Goal: Information Seeking & Learning: Learn about a topic

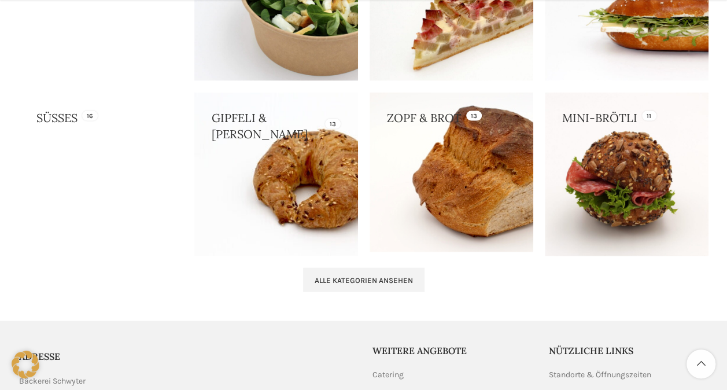
scroll to position [1305, 0]
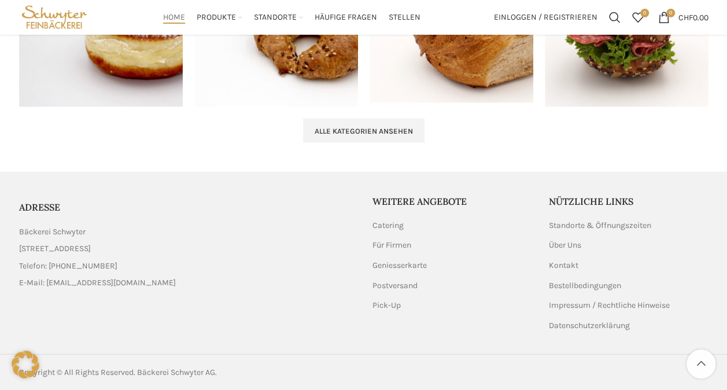
drag, startPoint x: 21, startPoint y: 247, endPoint x: 158, endPoint y: 247, distance: 137.0
click at [158, 247] on li "[STREET_ADDRESS]" at bounding box center [187, 248] width 336 height 13
copy span "[STREET_ADDRESS]"
click at [191, 260] on link "List item link" at bounding box center [187, 266] width 336 height 13
click at [228, 274] on ul "Bäckerei Schwyter Schuppisstrasse 17, 9016 St. Gallen Telefon: 071 228 50 60 E-…" at bounding box center [187, 257] width 336 height 64
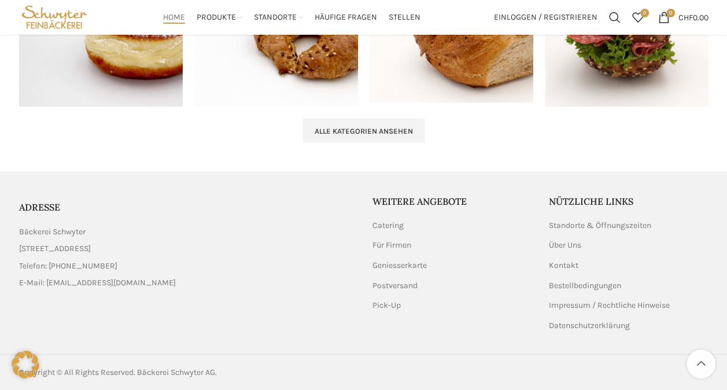
click at [223, 234] on li "Bäckerei Schwyter" at bounding box center [187, 231] width 336 height 13
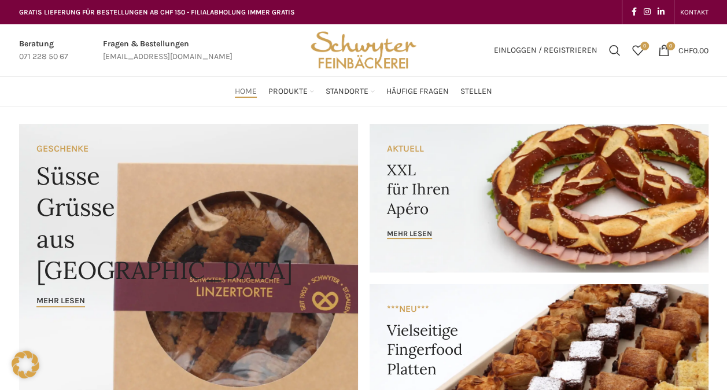
scroll to position [173, 0]
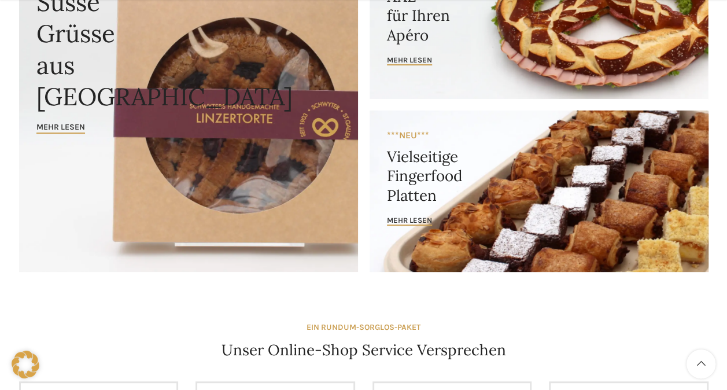
click at [526, 203] on link "Banner link" at bounding box center [538, 190] width 339 height 161
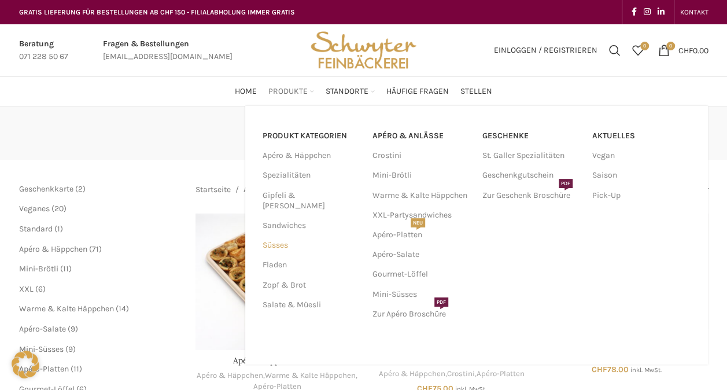
click at [284, 235] on link "Süsses" at bounding box center [310, 245] width 96 height 20
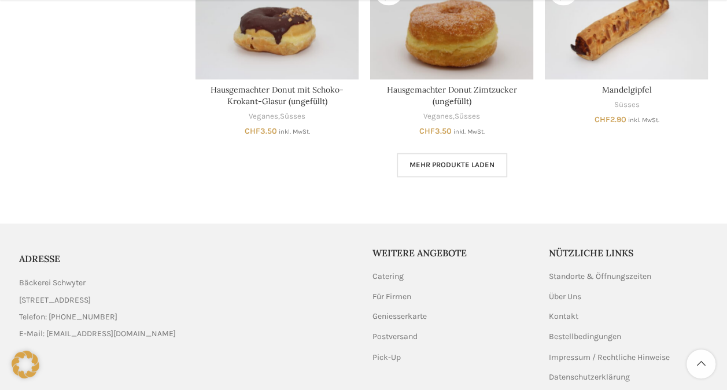
scroll to position [751, 0]
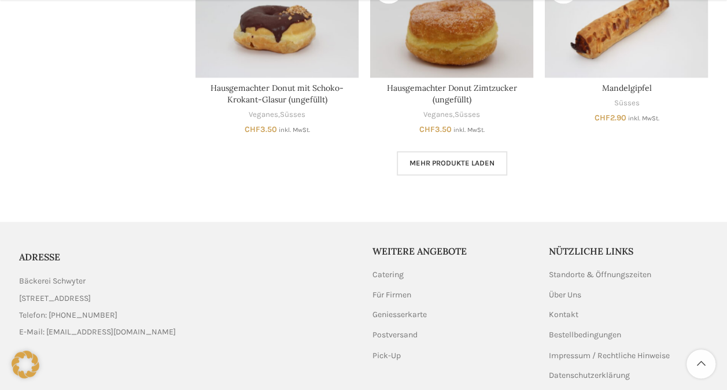
click at [447, 157] on link "Mehr Produkte laden" at bounding box center [451, 163] width 110 height 24
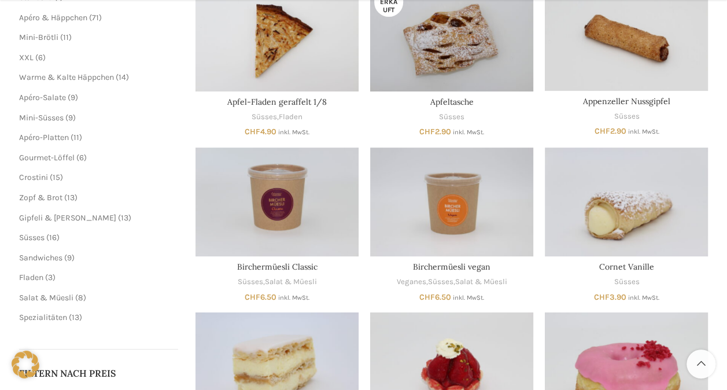
scroll to position [289, 0]
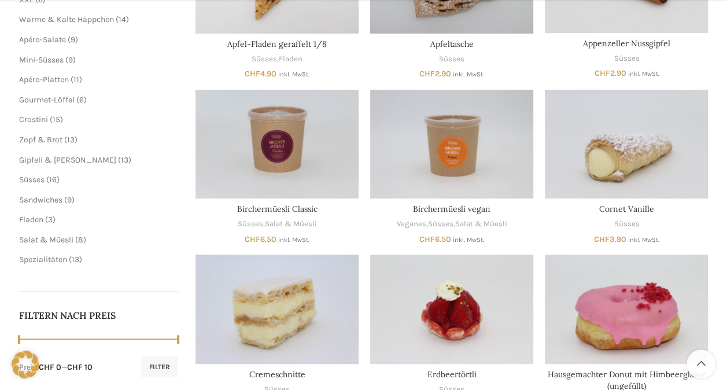
click at [77, 258] on span "13" at bounding box center [76, 259] width 8 height 10
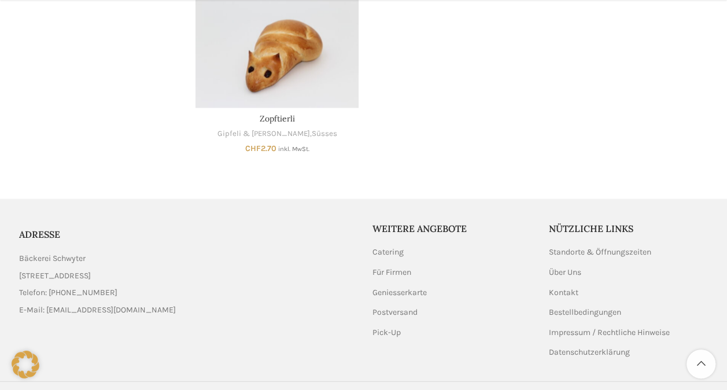
scroll to position [1089, 0]
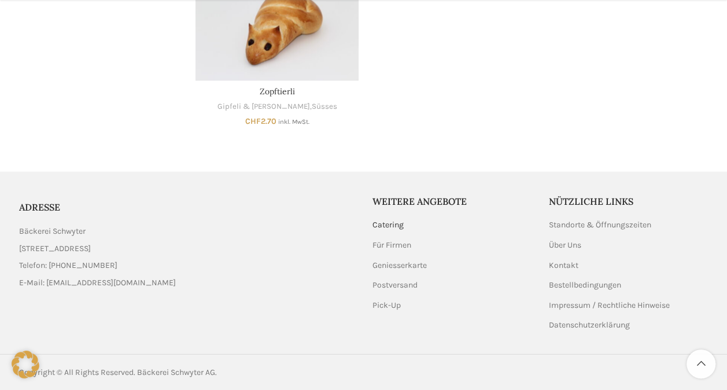
click at [386, 224] on link "Catering" at bounding box center [388, 225] width 32 height 12
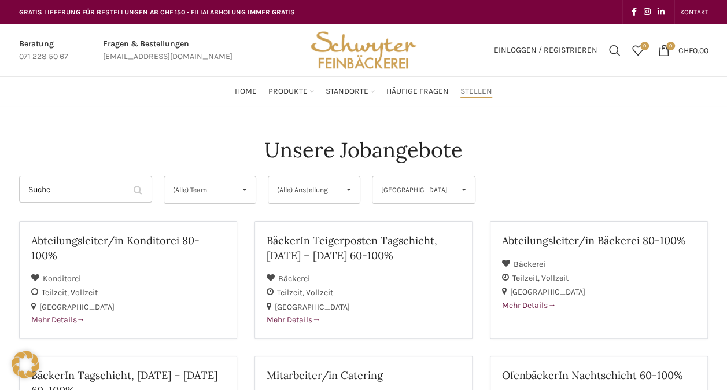
click at [305, 184] on span "(Alle) Anstellung" at bounding box center [304, 189] width 55 height 27
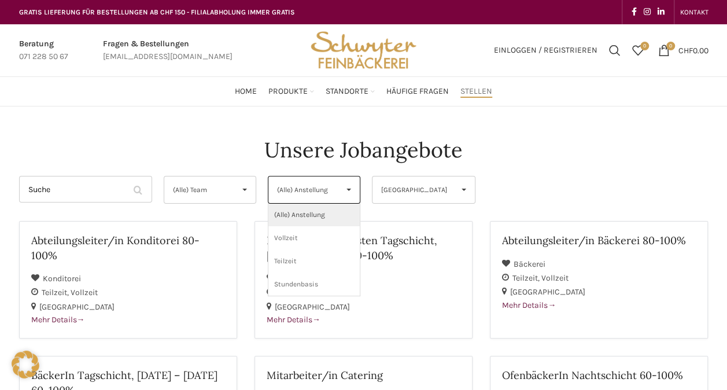
click at [193, 193] on span "(Alle) Team" at bounding box center [200, 189] width 55 height 27
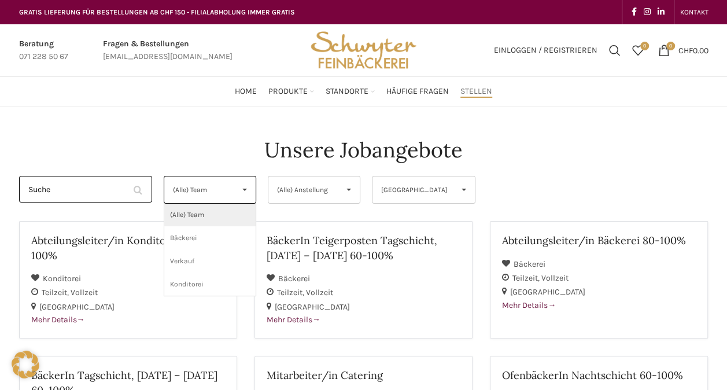
click at [123, 185] on input "Suche" at bounding box center [85, 189] width 133 height 27
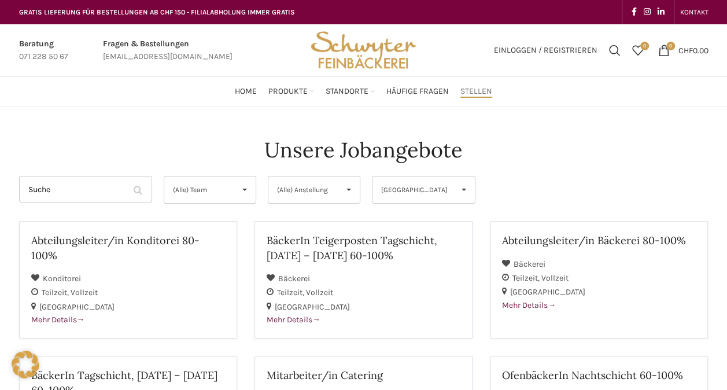
click at [184, 183] on span "(Alle) Team" at bounding box center [200, 189] width 55 height 27
click at [183, 213] on li "(Alle) Team" at bounding box center [209, 214] width 91 height 23
click at [266, 187] on div "(Alle) Anstellung (Alle) Anstellung Vollzeit Teilzeit Stundenbasis (Alle) Anste…" at bounding box center [314, 193] width 104 height 34
click at [297, 186] on span "(Alle) Anstellung" at bounding box center [304, 189] width 55 height 27
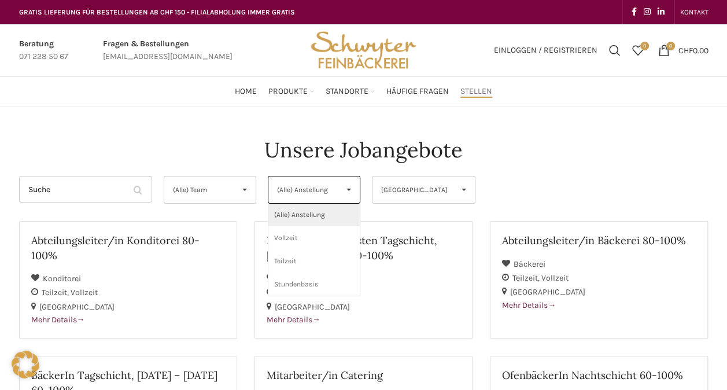
click at [401, 183] on span "St. Gallen" at bounding box center [414, 189] width 66 height 27
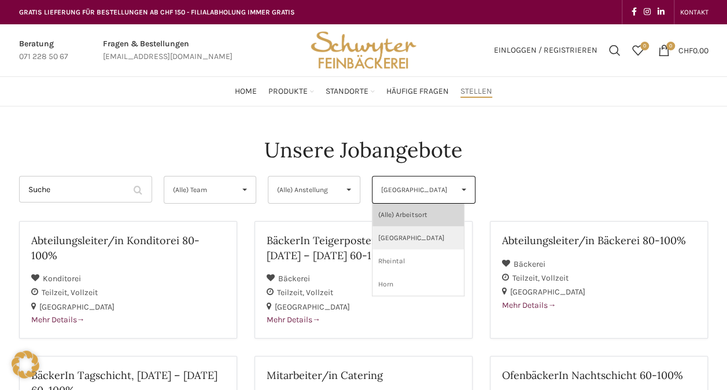
click at [402, 214] on li "(Alle) Arbeitsort" at bounding box center [417, 214] width 91 height 23
select select "(Alle) Arbeitsort"
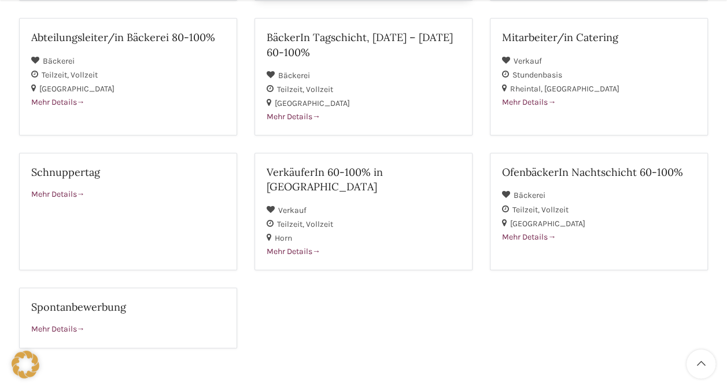
scroll to position [347, 0]
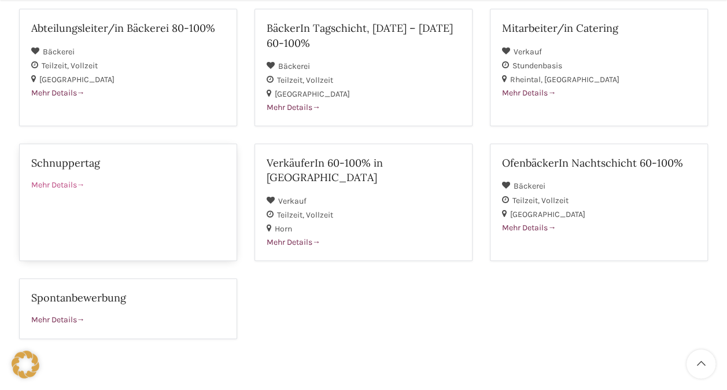
click at [140, 187] on div "Mehr Details" at bounding box center [128, 185] width 194 height 13
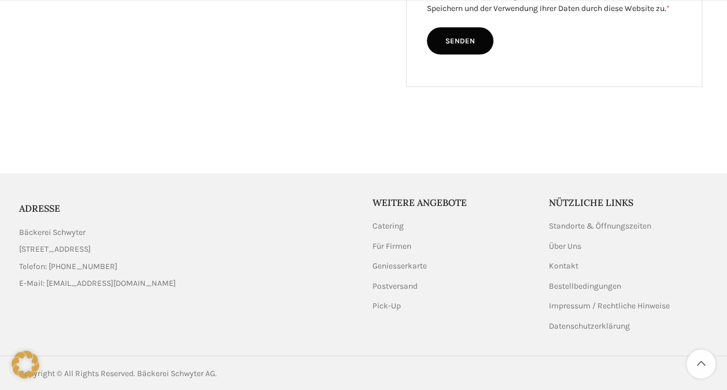
scroll to position [579, 0]
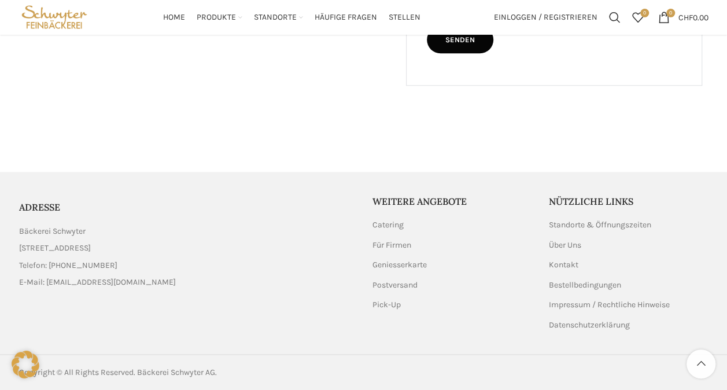
click at [464, 151] on div at bounding box center [363, 160] width 727 height 23
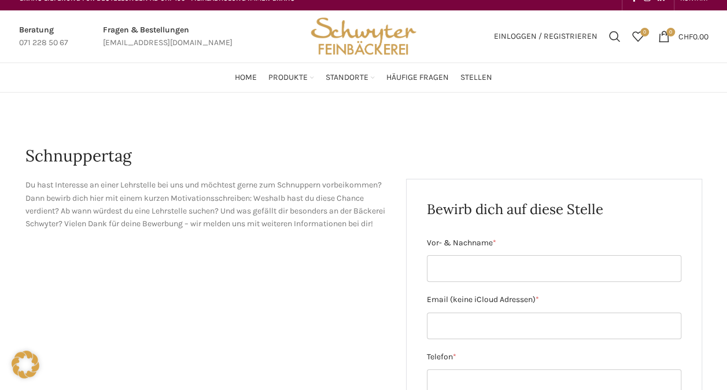
scroll to position [0, 0]
